Goal: Information Seeking & Learning: Learn about a topic

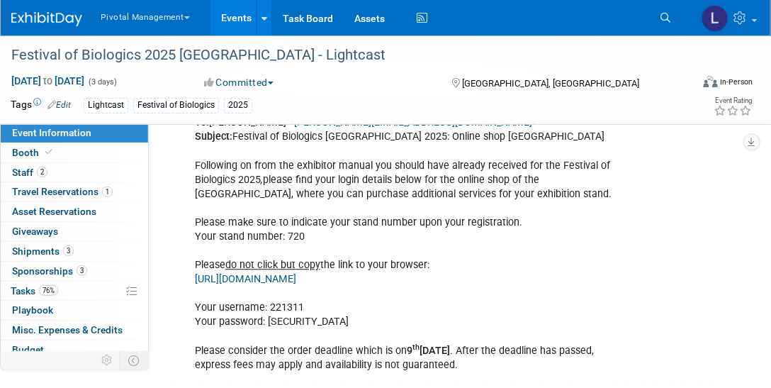
scroll to position [2103, 0]
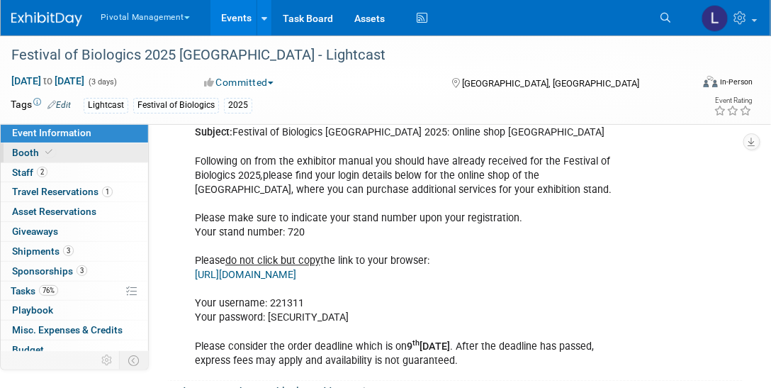
click at [68, 153] on link "Booth" at bounding box center [74, 152] width 147 height 19
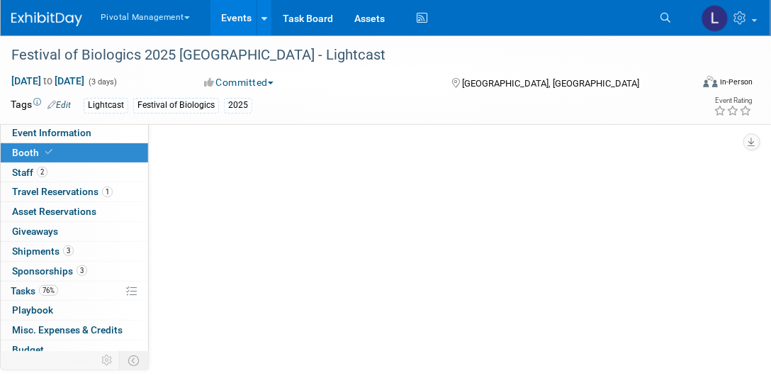
scroll to position [0, 0]
select select "Yes"
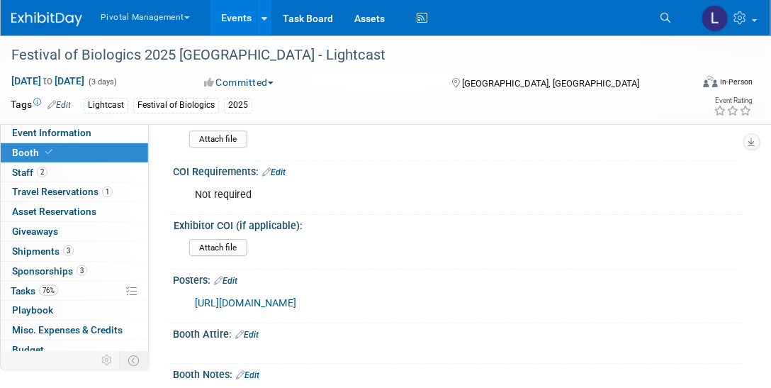
scroll to position [3673, 0]
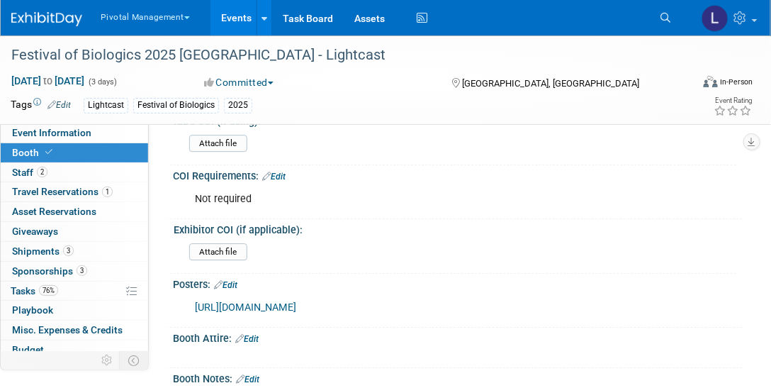
click at [296, 301] on link "[URL][DOMAIN_NAME]" at bounding box center [245, 307] width 101 height 12
click at [662, 17] on icon at bounding box center [665, 18] width 10 height 10
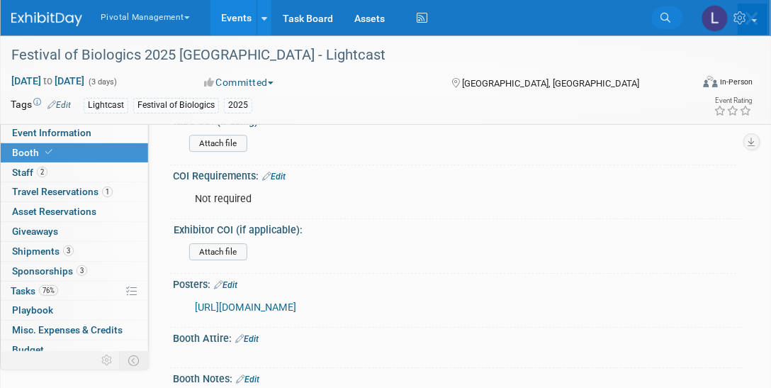
scroll to position [0, 0]
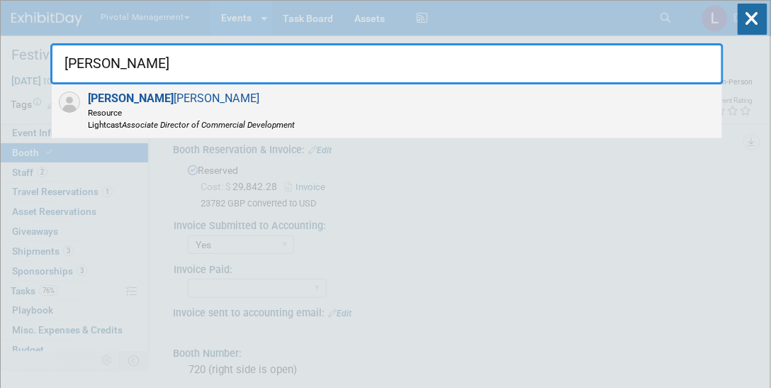
type input "[PERSON_NAME]"
click at [181, 129] on span "Lightcast Associate Director of Commercial Development" at bounding box center [192, 124] width 207 height 12
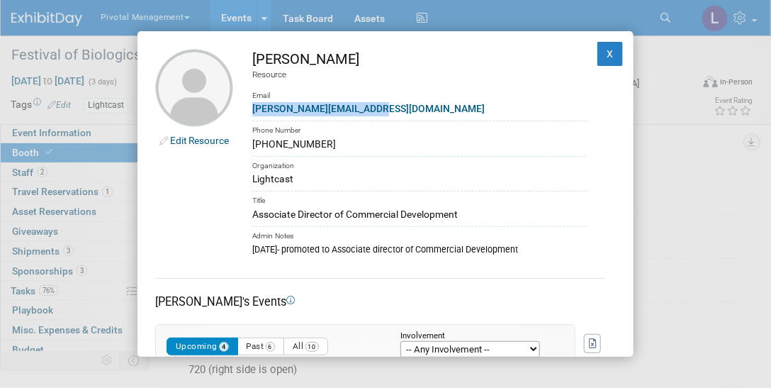
copy link "[PERSON_NAME][EMAIL_ADDRESS][DOMAIN_NAME]"
click at [603, 52] on button "X" at bounding box center [610, 54] width 26 height 24
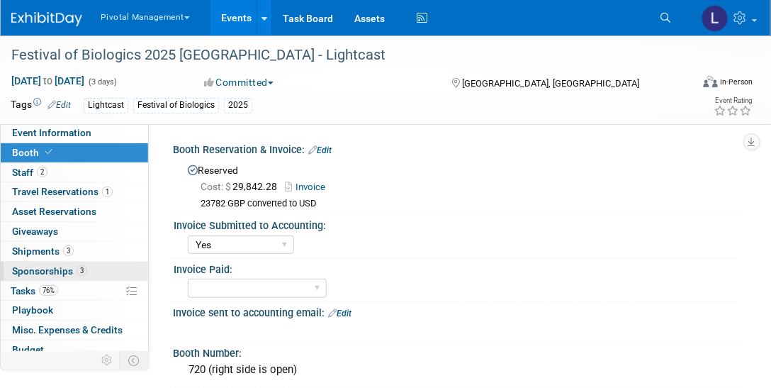
click at [64, 269] on span "Sponsorships 3" at bounding box center [49, 270] width 75 height 11
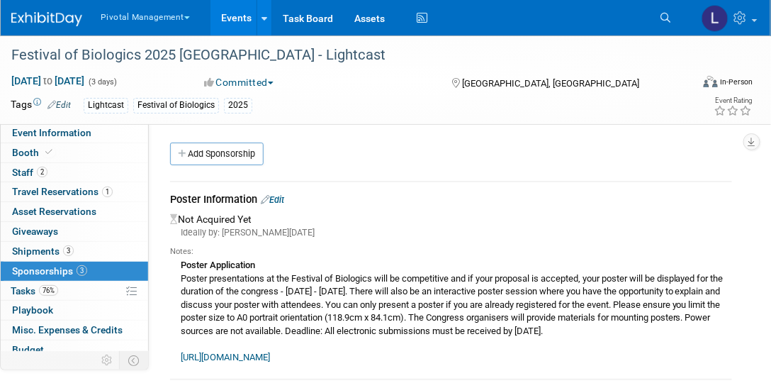
click at [282, 198] on link "Edit" at bounding box center [272, 199] width 23 height 11
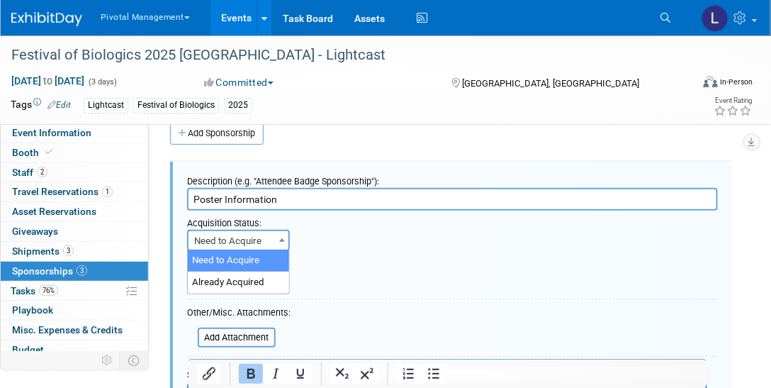
click at [267, 237] on span "Need to Acquire" at bounding box center [238, 241] width 100 height 20
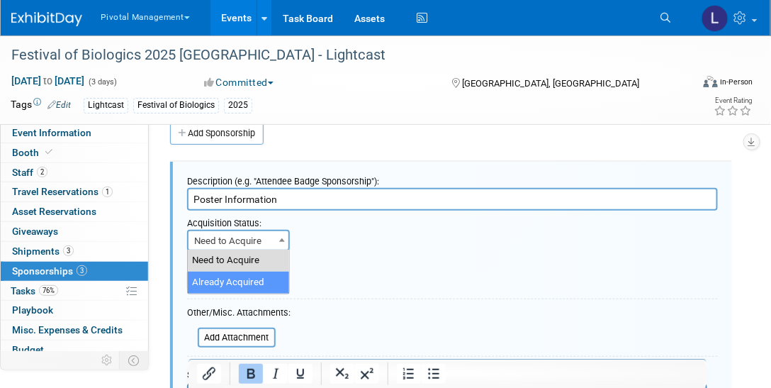
select select "2"
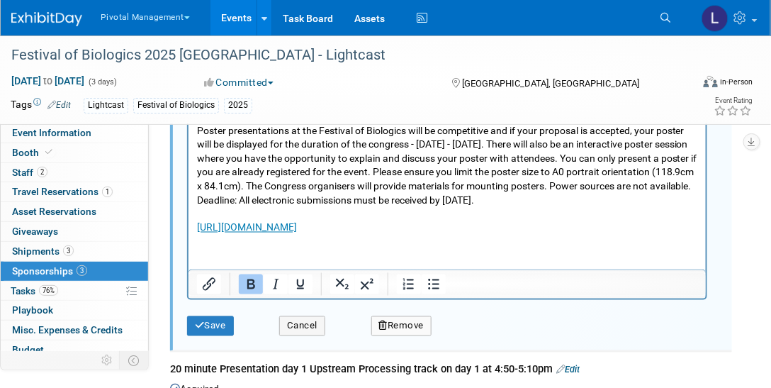
scroll to position [471, 0]
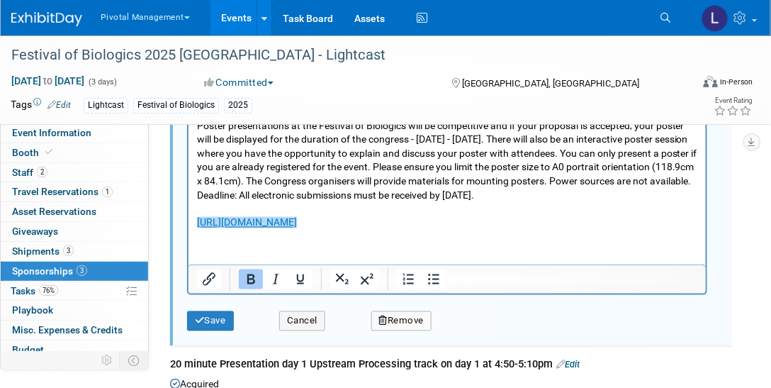
click at [587, 225] on p "Poster Application Poster presentations at the Festival of Biologics will be co…" at bounding box center [446, 166] width 501 height 125
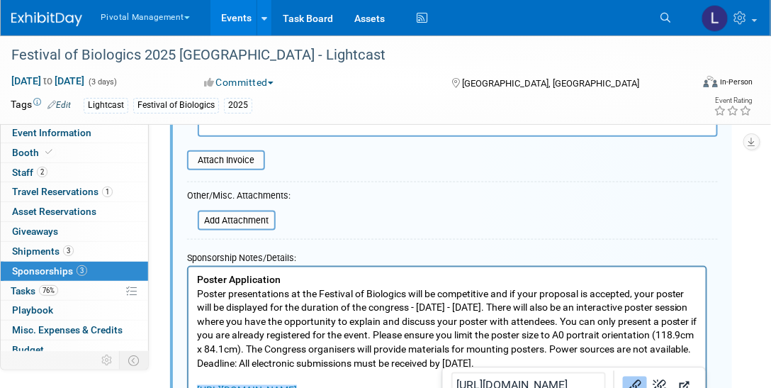
scroll to position [285, 0]
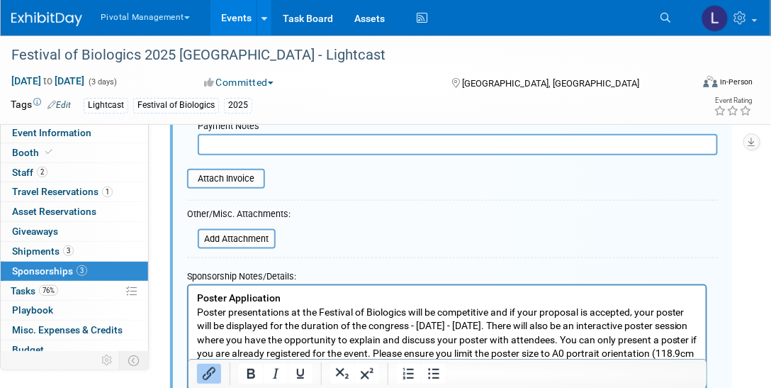
click at [198, 298] on b "Poster Application" at bounding box center [238, 296] width 84 height 11
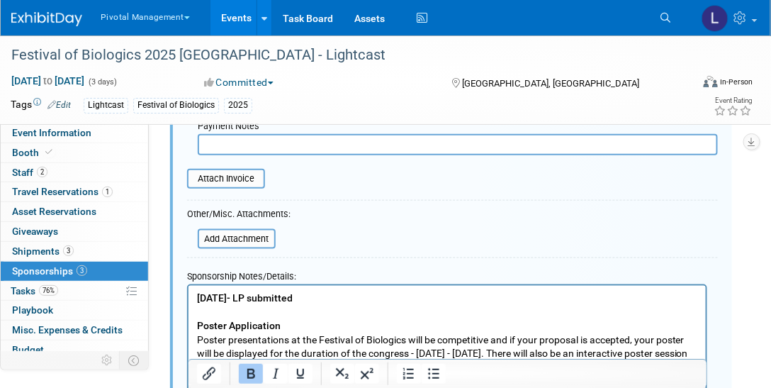
drag, startPoint x: 306, startPoint y: 295, endPoint x: 186, endPoint y: 299, distance: 119.8
click at [188, 299] on html "[DATE]- LP submitted Poster Application Poster presentations at the Festival of…" at bounding box center [446, 364] width 517 height 159
click at [341, 296] on p "[DATE]- LP submitted" at bounding box center [446, 297] width 501 height 14
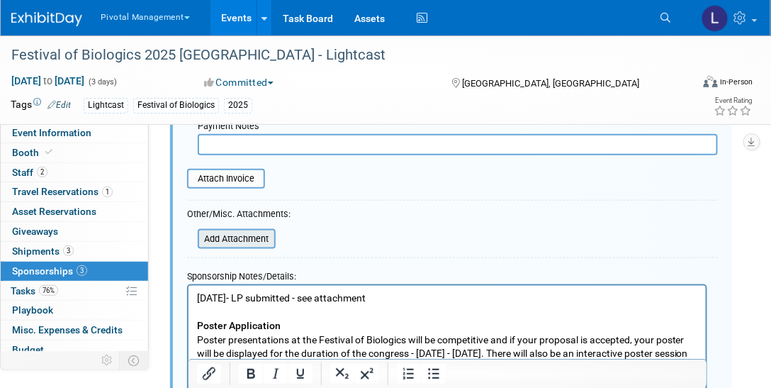
click at [254, 235] on input "file" at bounding box center [190, 238] width 169 height 17
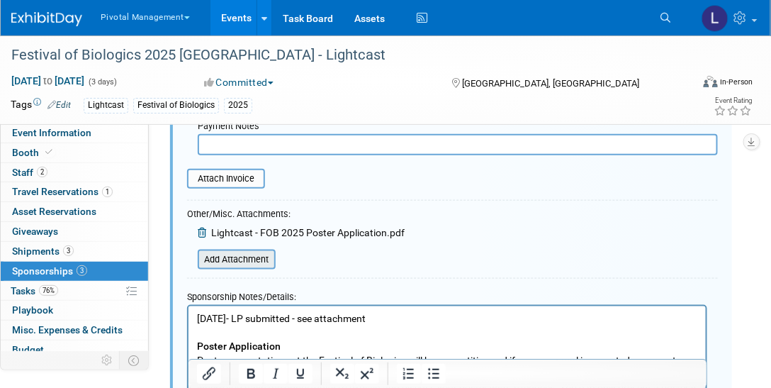
click at [240, 254] on input "file" at bounding box center [190, 259] width 169 height 17
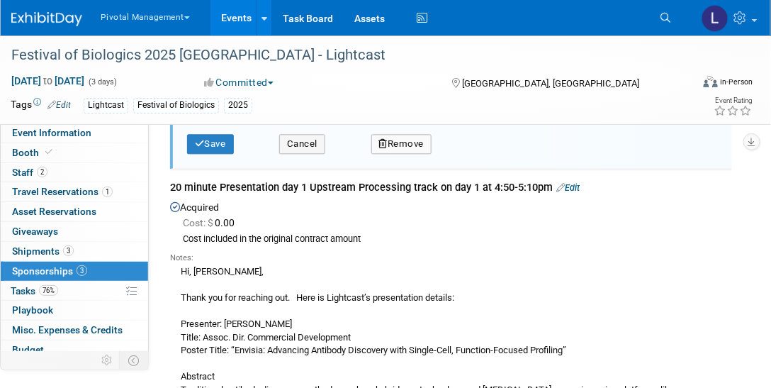
scroll to position [731, 0]
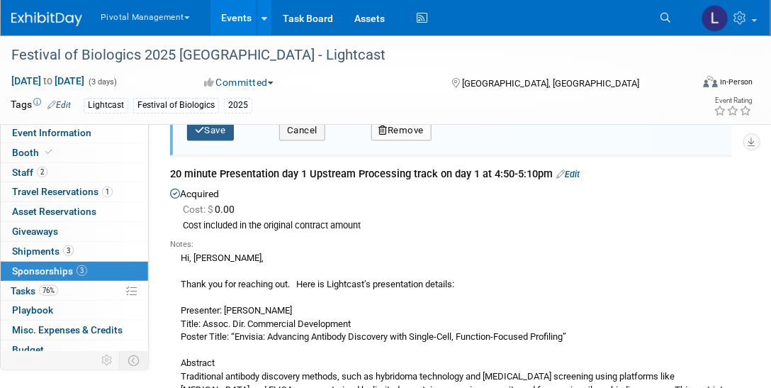
click at [224, 128] on button "Save" at bounding box center [210, 130] width 47 height 20
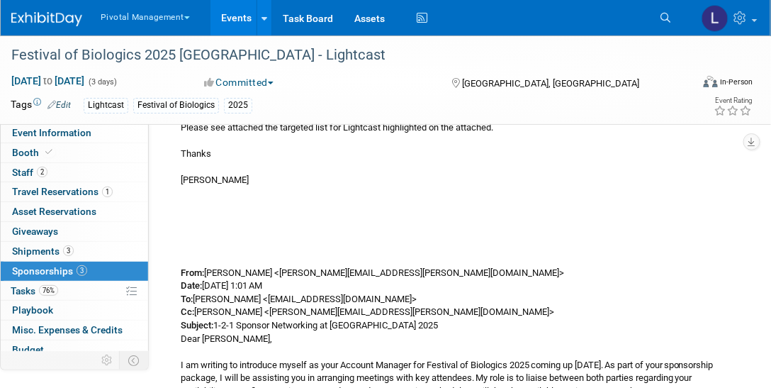
scroll to position [1175, 0]
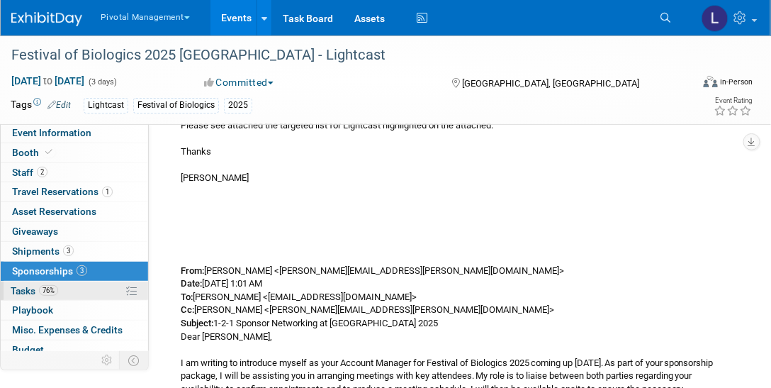
click at [39, 289] on span "Tasks 76%" at bounding box center [34, 290] width 47 height 11
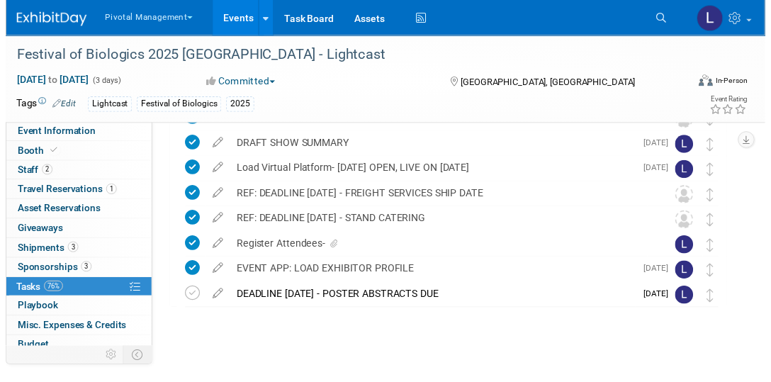
scroll to position [514, 0]
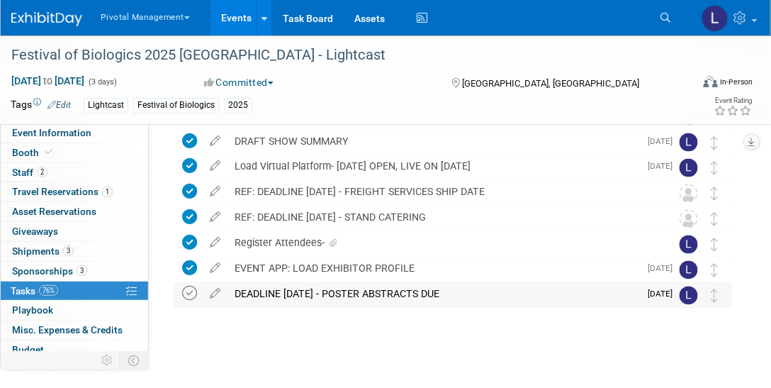
click at [185, 293] on icon at bounding box center [189, 293] width 15 height 15
click at [214, 292] on icon at bounding box center [215, 291] width 25 height 18
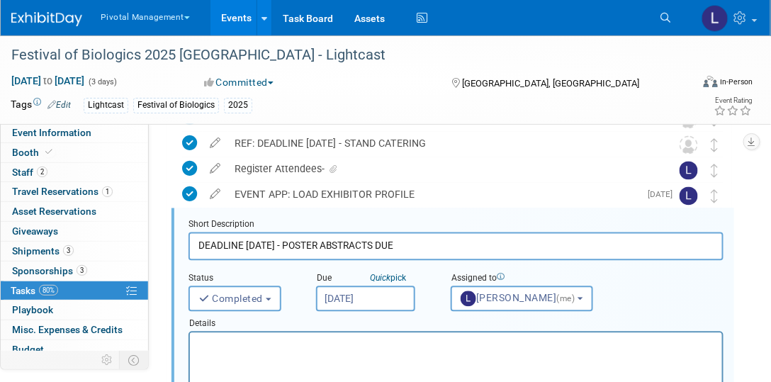
scroll to position [588, 0]
click at [268, 349] on p "Rich Text Area. Press ALT-0 for help." at bounding box center [456, 343] width 516 height 13
click at [258, 344] on p "LP Submitted on [DATE]" at bounding box center [456, 343] width 516 height 13
click at [355, 344] on p "LP Submitted online on [DATE]" at bounding box center [456, 343] width 516 height 13
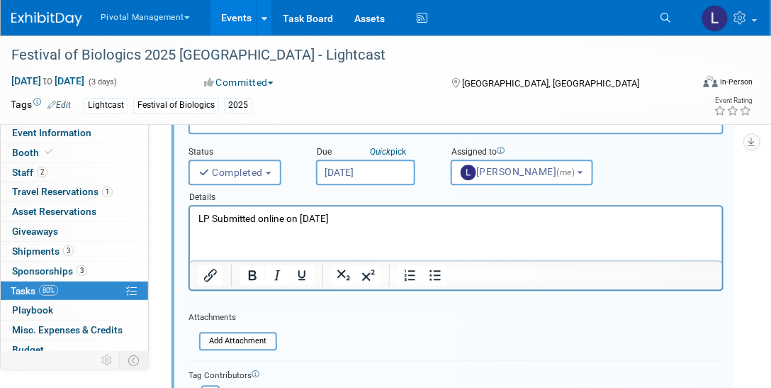
scroll to position [716, 0]
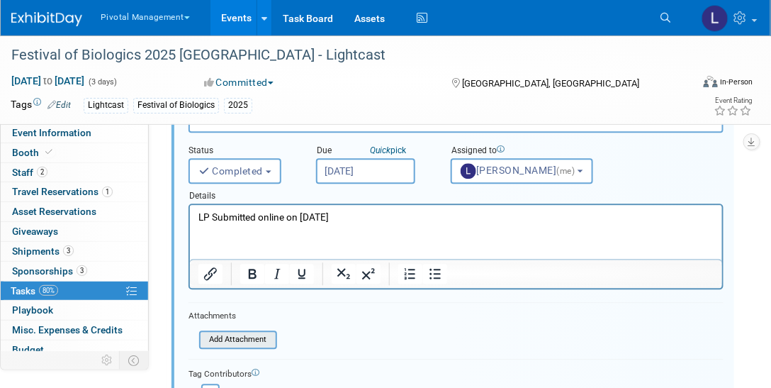
click at [236, 341] on input "file" at bounding box center [203, 340] width 145 height 16
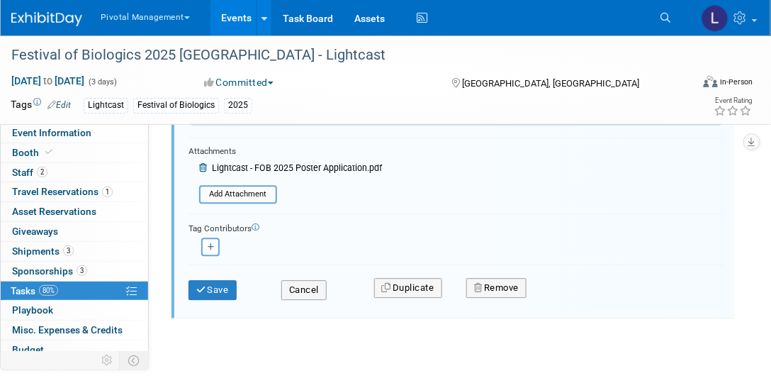
scroll to position [893, 0]
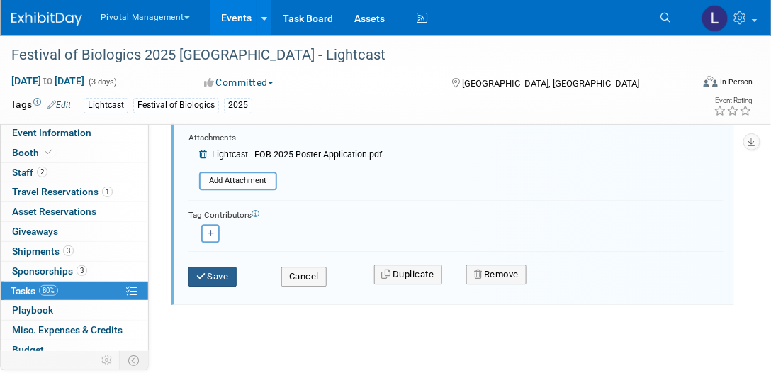
click at [215, 273] on button "Save" at bounding box center [212, 276] width 48 height 20
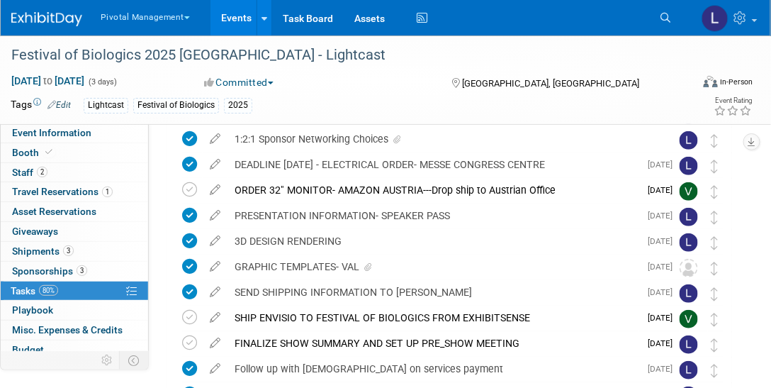
scroll to position [0, 0]
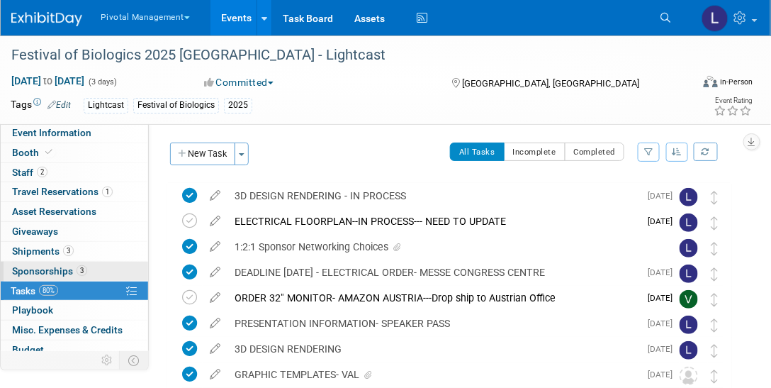
click at [41, 271] on span "Sponsorships 3" at bounding box center [49, 270] width 75 height 11
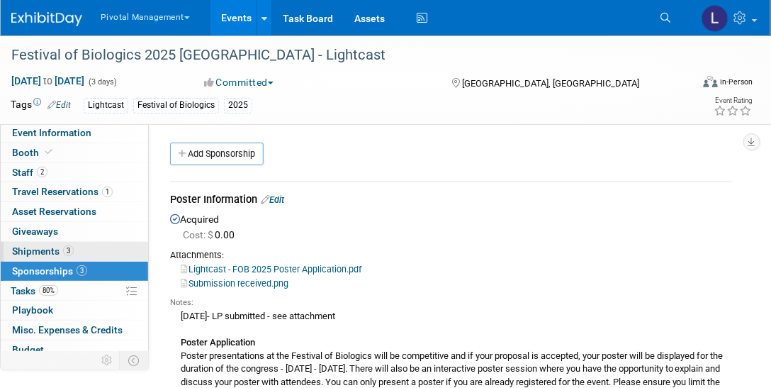
click at [33, 249] on span "Shipments 3" at bounding box center [43, 250] width 62 height 11
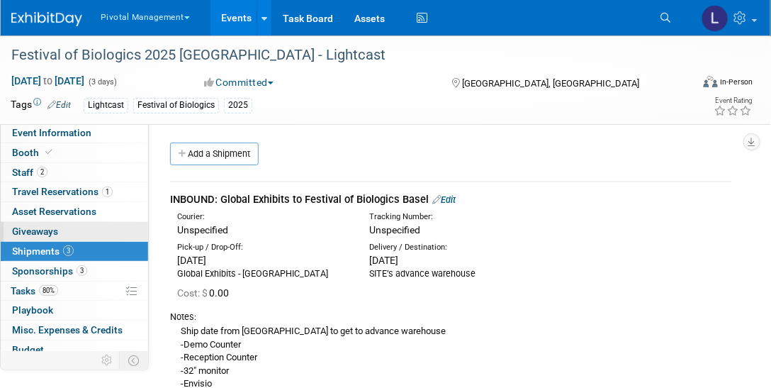
click at [30, 228] on span "Giveaways 0" at bounding box center [35, 230] width 46 height 11
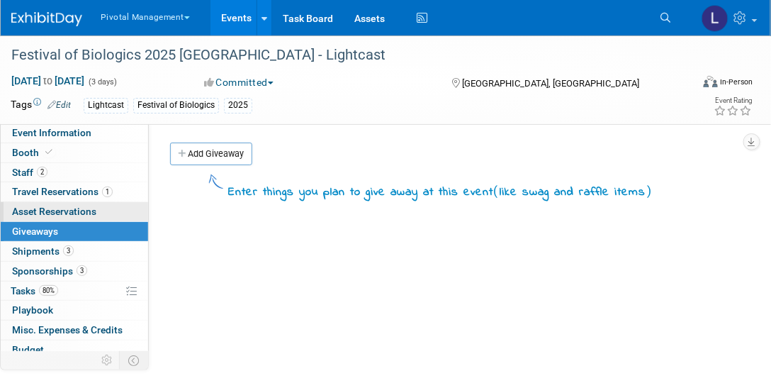
click at [35, 211] on span "Asset Reservations 0" at bounding box center [54, 210] width 84 height 11
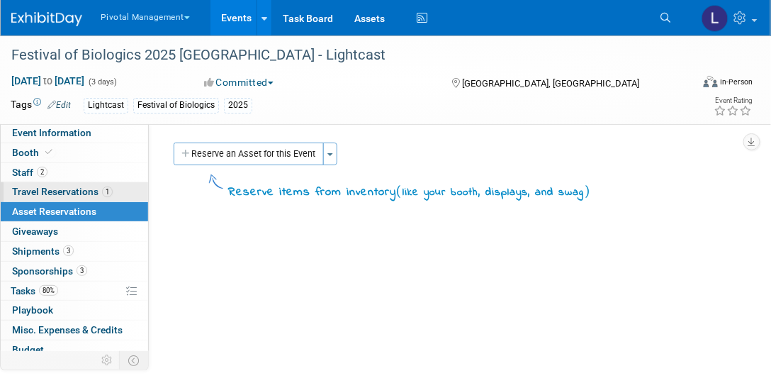
click at [40, 190] on span "Travel Reservations 1" at bounding box center [62, 191] width 101 height 11
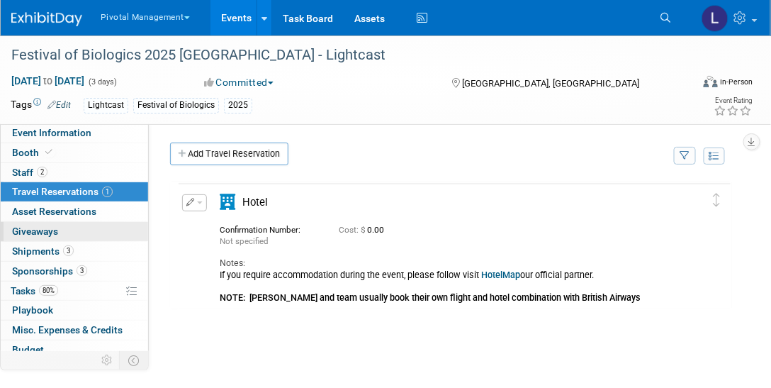
click at [31, 225] on span "Giveaways 0" at bounding box center [35, 230] width 46 height 11
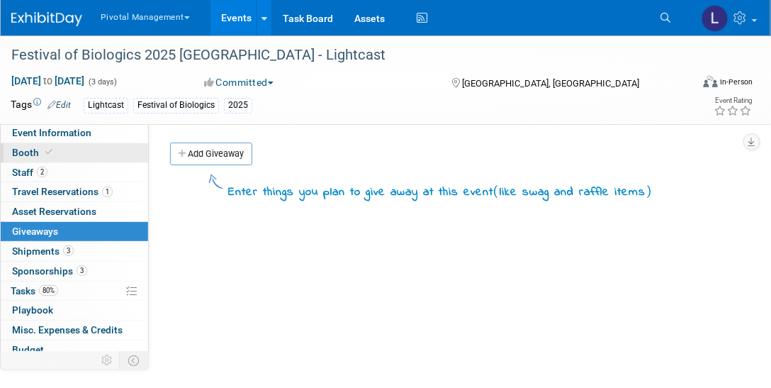
click at [30, 154] on span "Booth" at bounding box center [33, 152] width 43 height 11
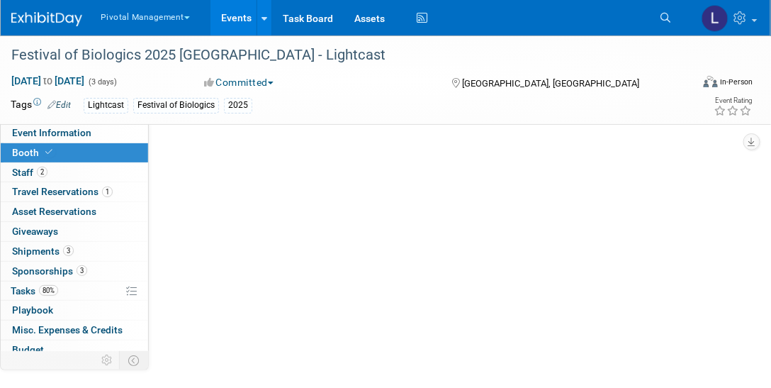
select select "Yes"
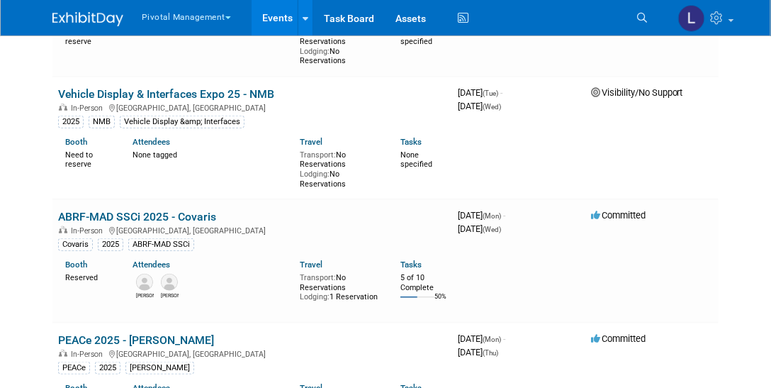
scroll to position [166, 0]
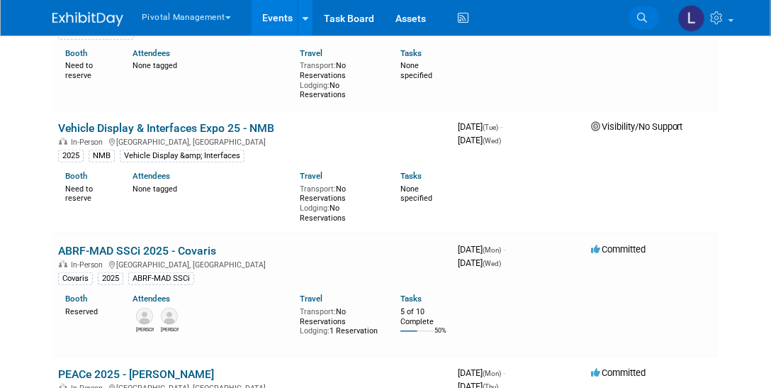
click at [638, 16] on icon at bounding box center [642, 18] width 10 height 10
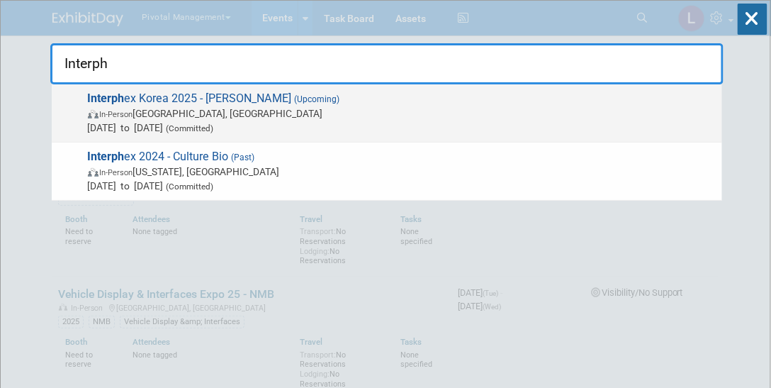
type input "Interph"
click at [212, 109] on span "In-Person Seoul, South Korea" at bounding box center [401, 113] width 627 height 14
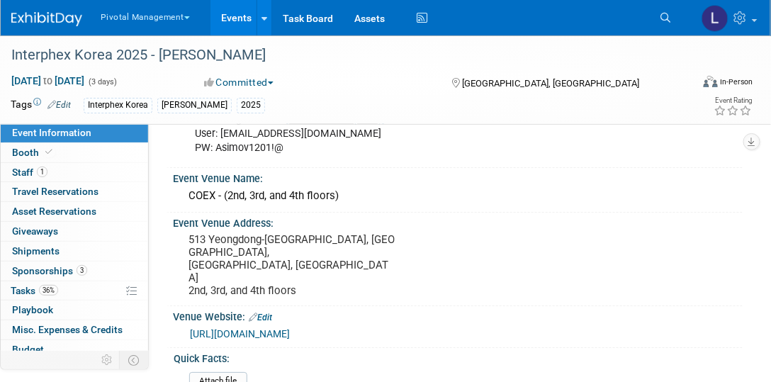
scroll to position [1133, 0]
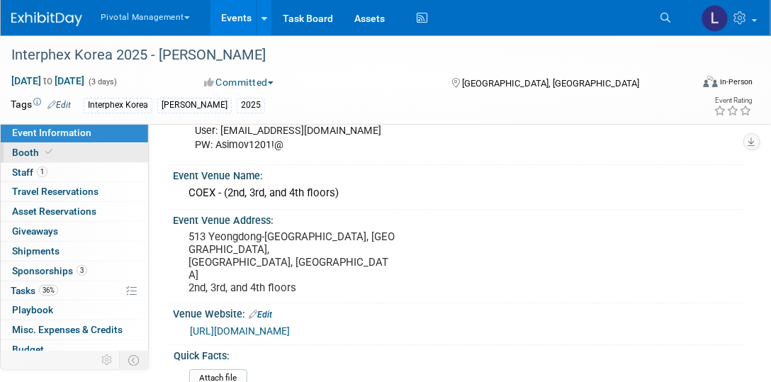
click at [26, 152] on span "Booth" at bounding box center [33, 152] width 43 height 11
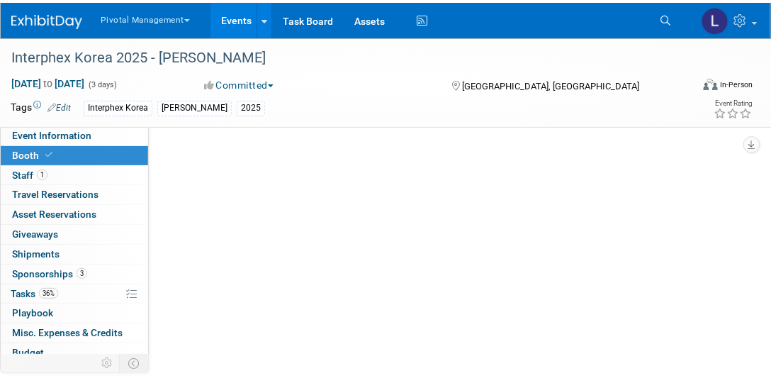
scroll to position [0, 0]
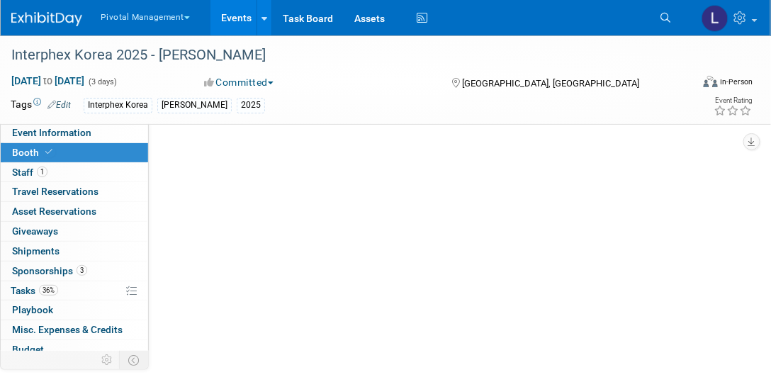
select select "Yes"
select select "No"
select select "Yes"
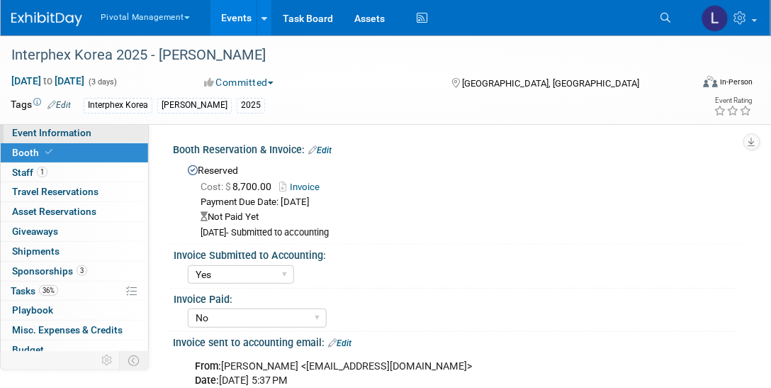
click at [104, 136] on link "Event Information" at bounding box center [74, 132] width 147 height 19
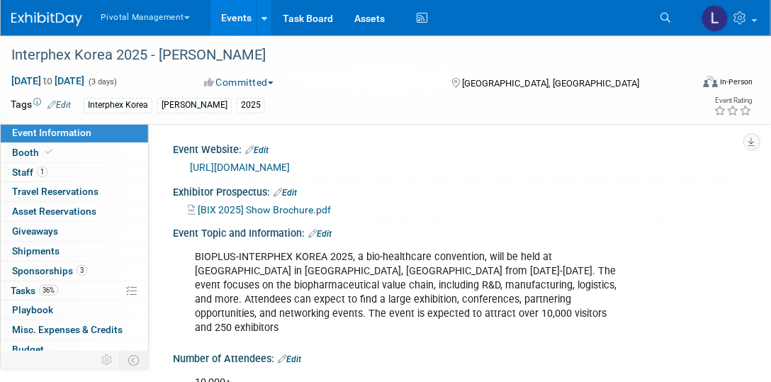
click at [210, 266] on div "BIOPLUS-INTERPHEX KOREA 2025, a bio-healthcare convention, will be held at COEX…" at bounding box center [405, 292] width 441 height 99
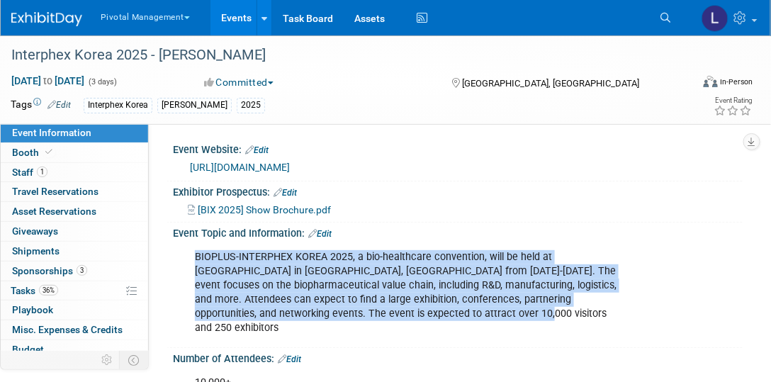
drag, startPoint x: 193, startPoint y: 254, endPoint x: 492, endPoint y: 310, distance: 304.8
click at [492, 310] on div "BIOPLUS-INTERPHEX KOREA 2025, a bio-healthcare convention, will be held at COEX…" at bounding box center [405, 292] width 441 height 99
copy div "BIOPLUS-INTERPHEX KOREA 2025, a bio-healthcare convention, will be held at COEX…"
click at [71, 265] on span "Sponsorships 3" at bounding box center [49, 270] width 75 height 11
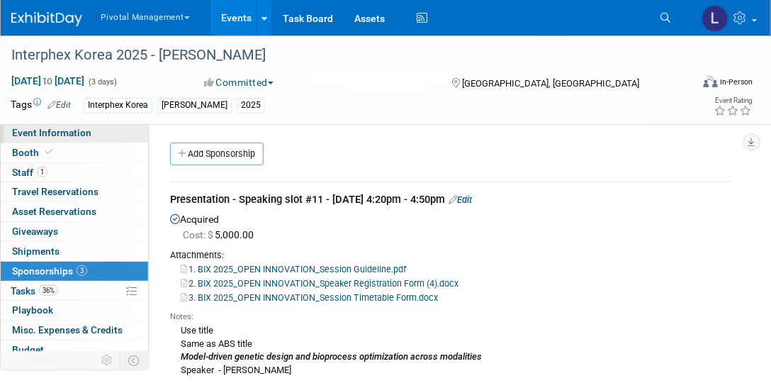
click at [28, 130] on span "Event Information" at bounding box center [51, 132] width 79 height 11
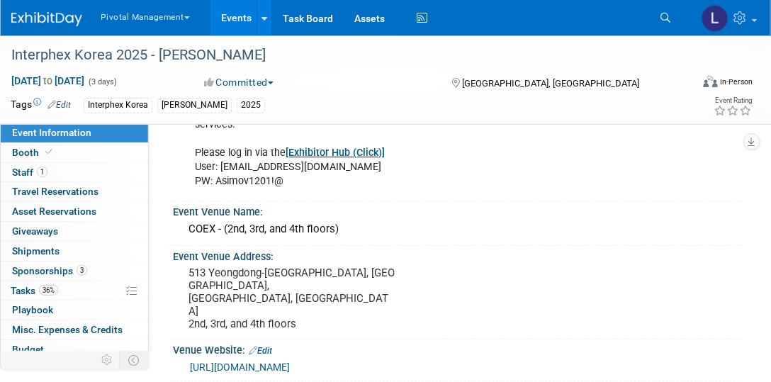
scroll to position [1106, 0]
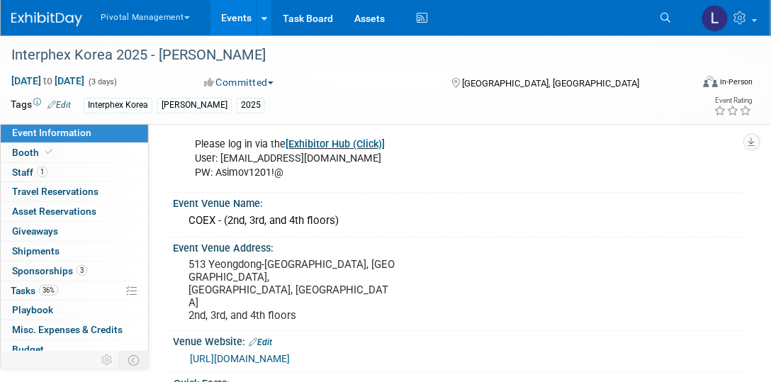
click at [264, 353] on link "https://www.coexcenter.com/" at bounding box center [240, 358] width 100 height 11
